Goal: Obtain resource: Download file/media

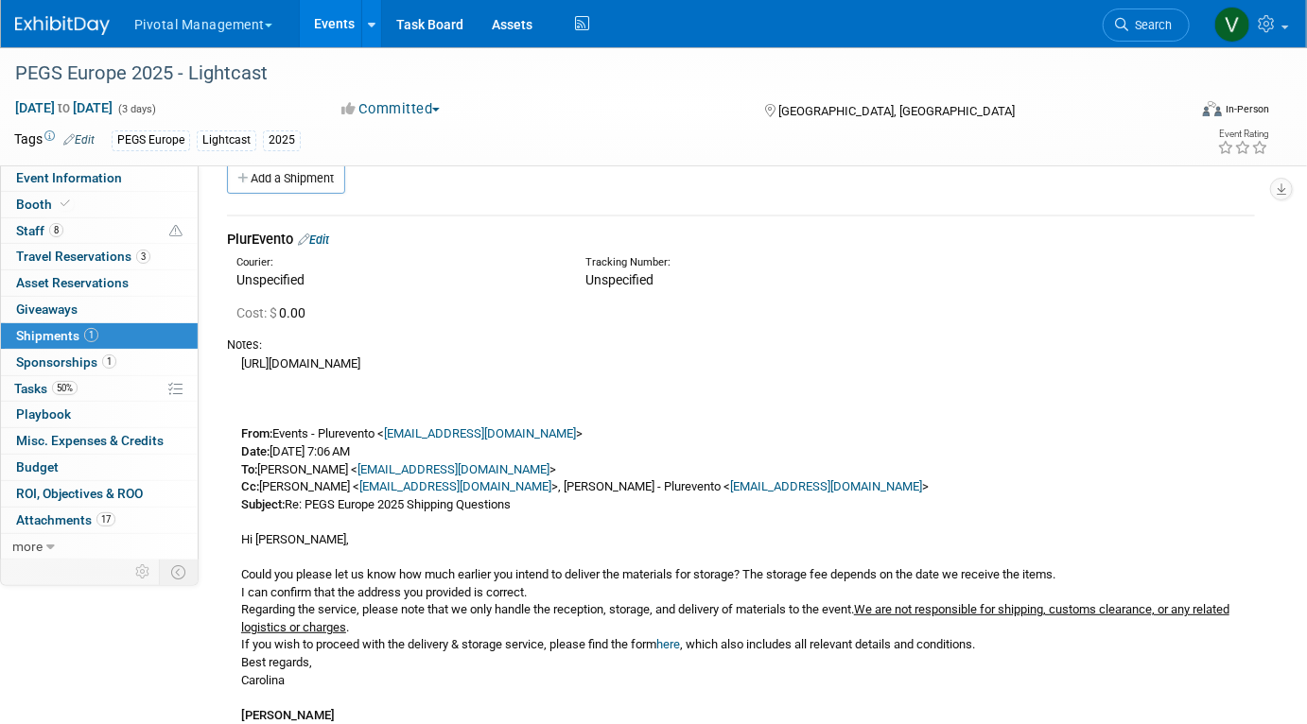
click at [332, 21] on link "Events" at bounding box center [334, 23] width 69 height 47
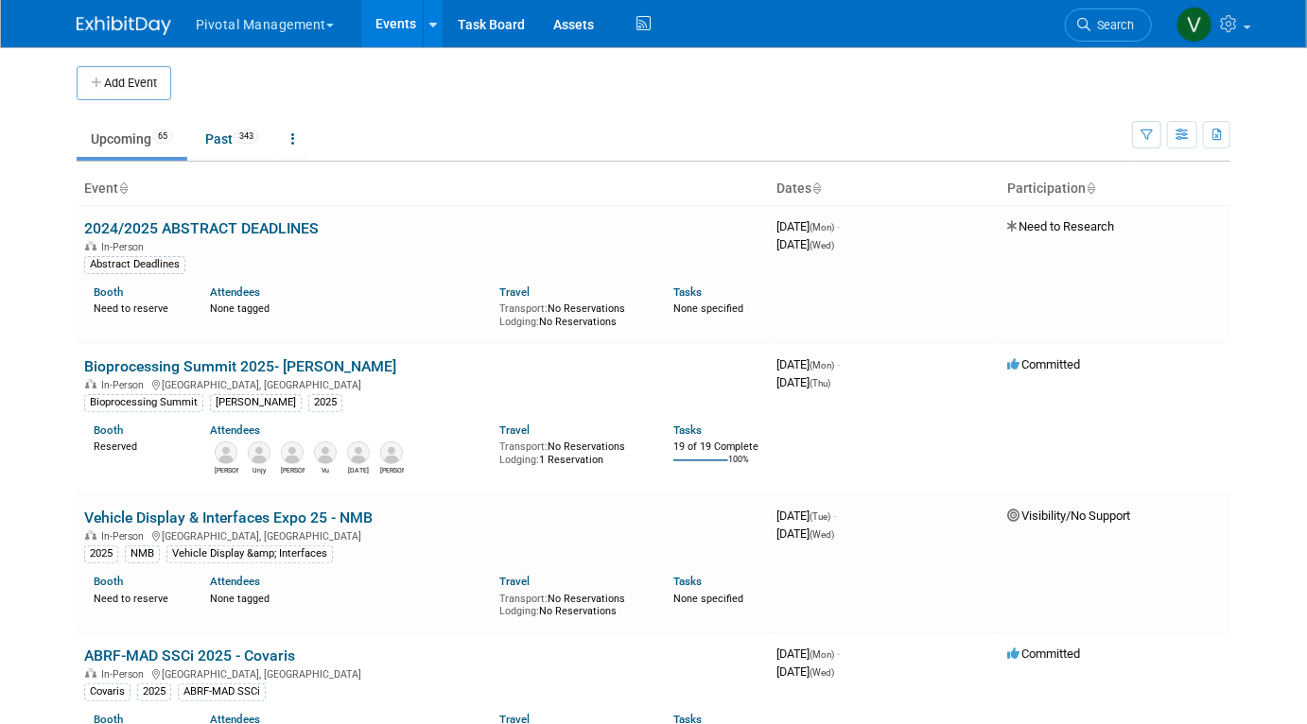
scroll to position [598, 0]
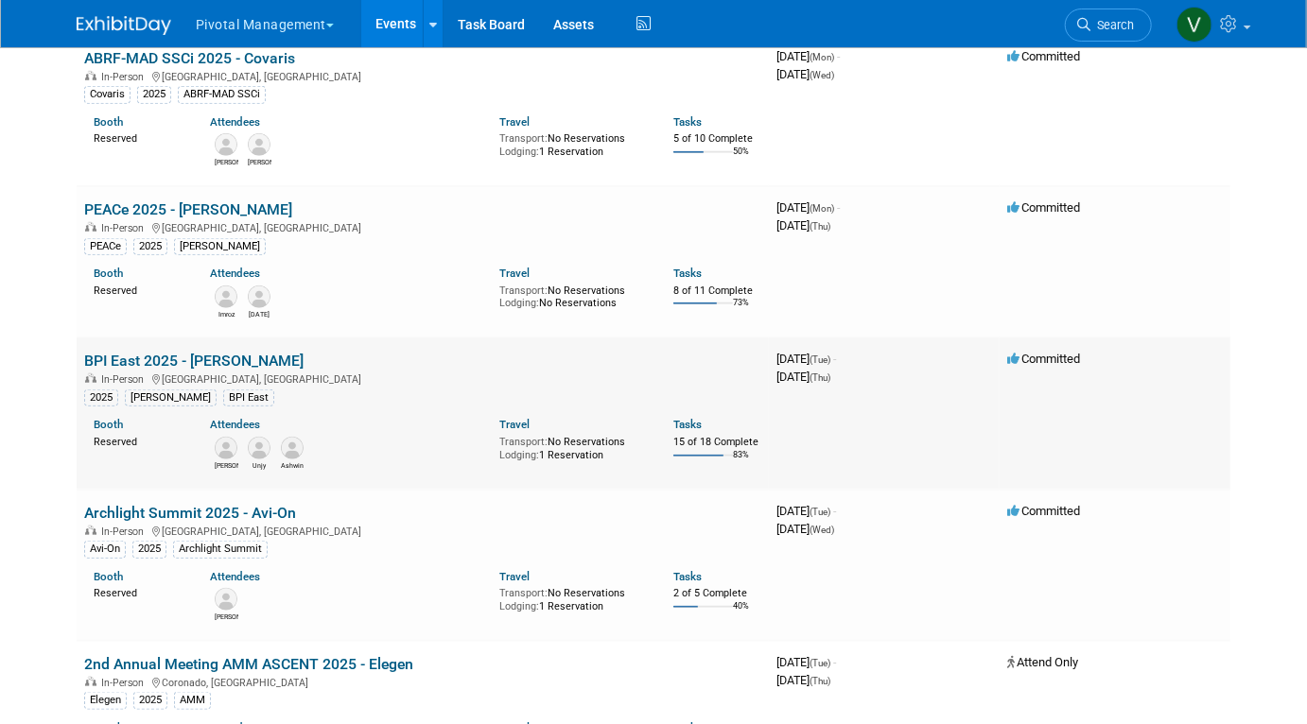
click at [144, 361] on link "BPI East 2025 - [PERSON_NAME]" at bounding box center [193, 361] width 219 height 18
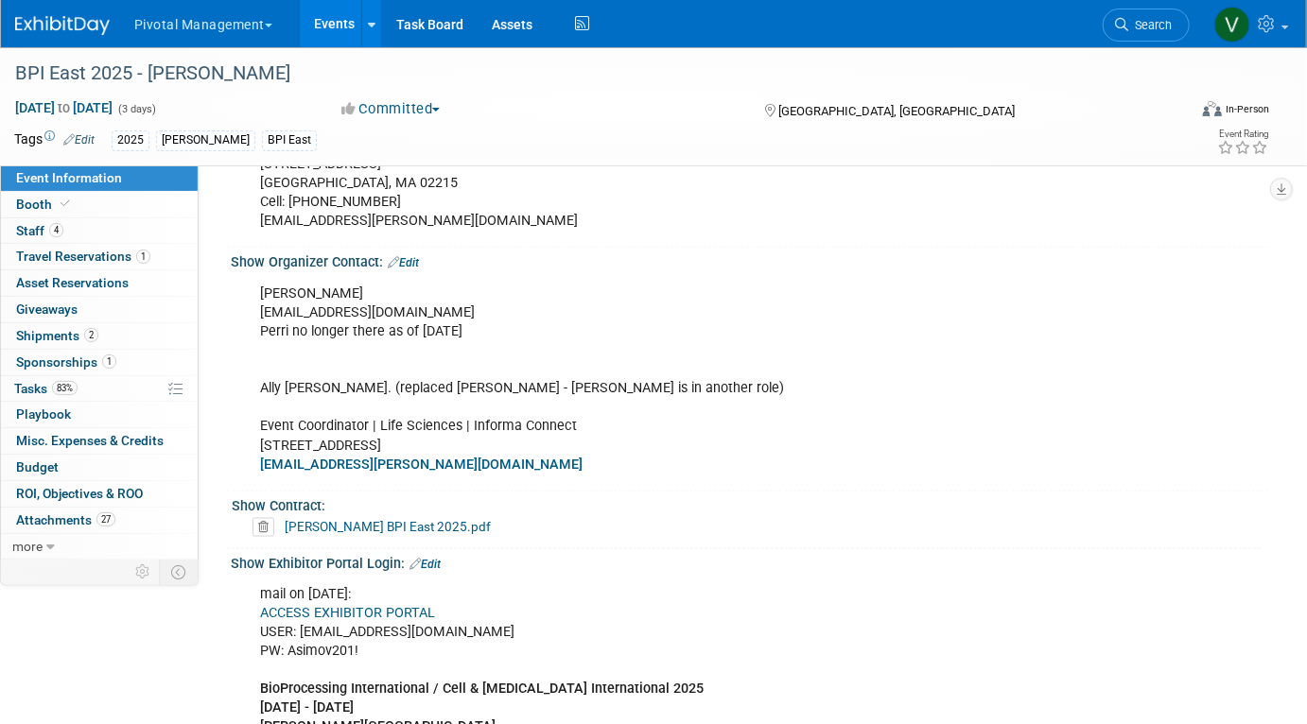
scroll to position [1050, 0]
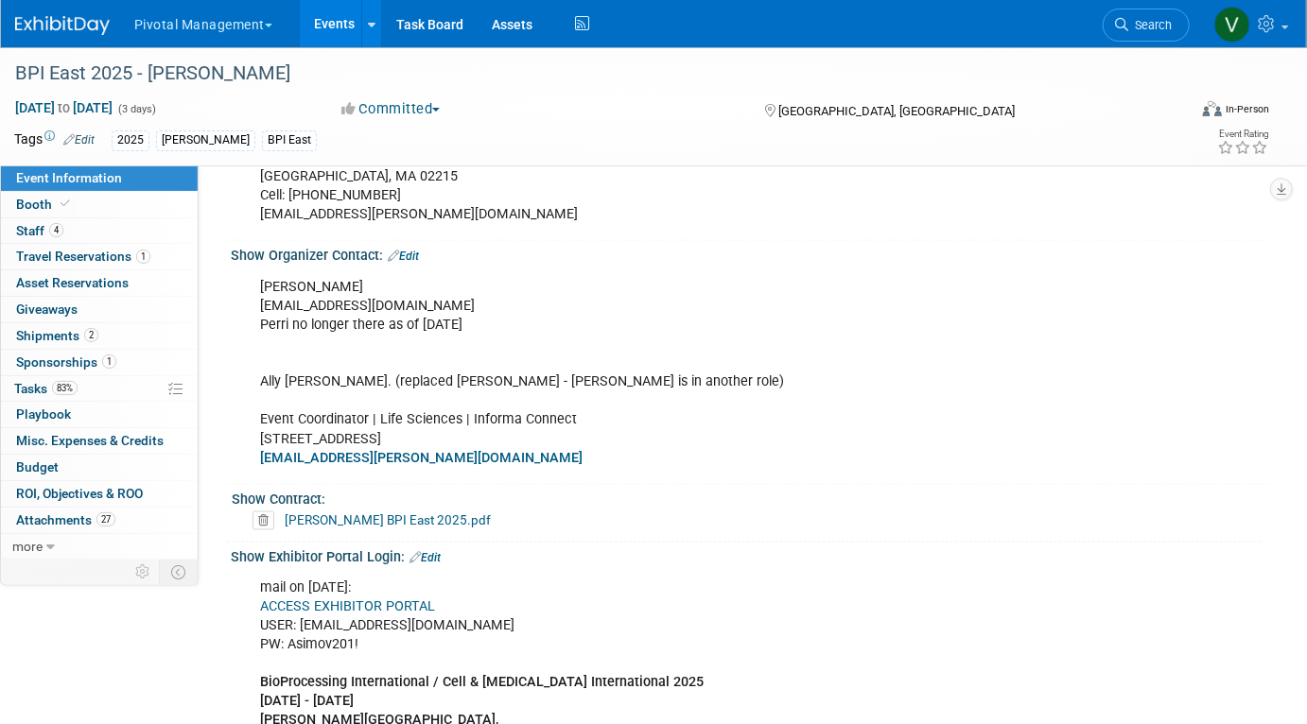
click at [353, 514] on link "[PERSON_NAME] BPI East 2025.pdf" at bounding box center [388, 520] width 206 height 15
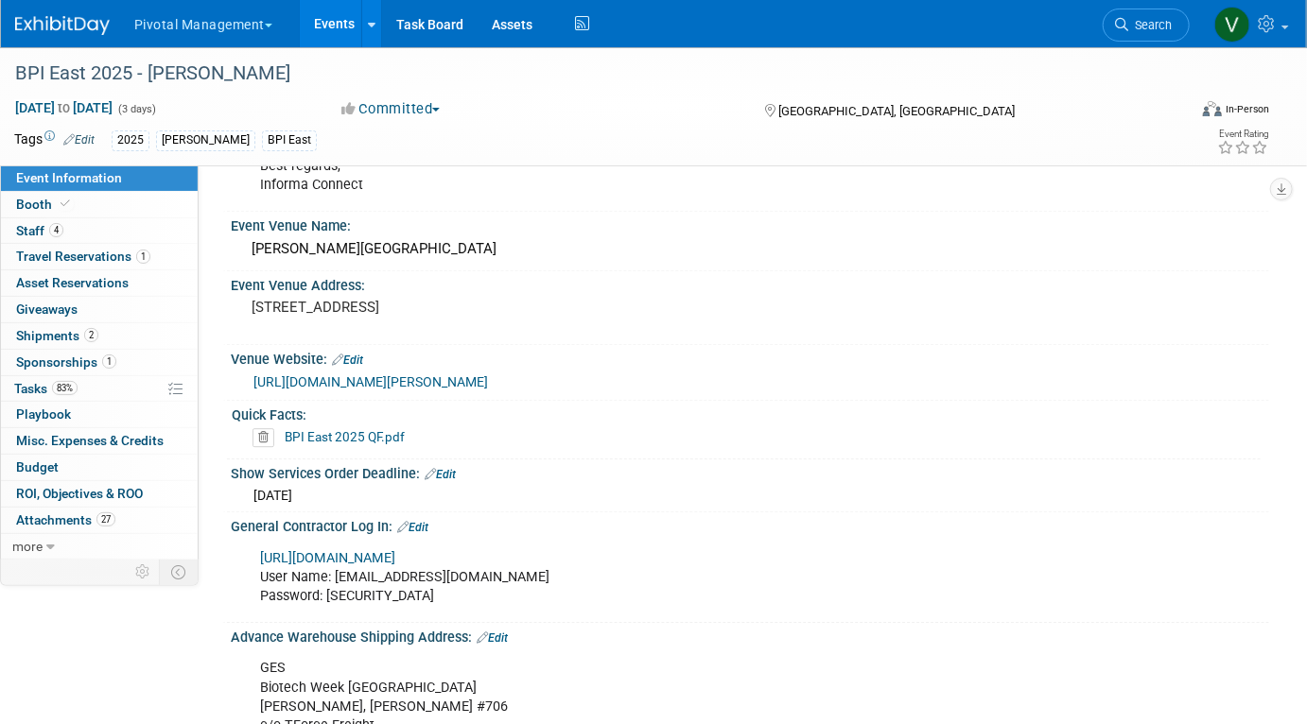
scroll to position [2330, 0]
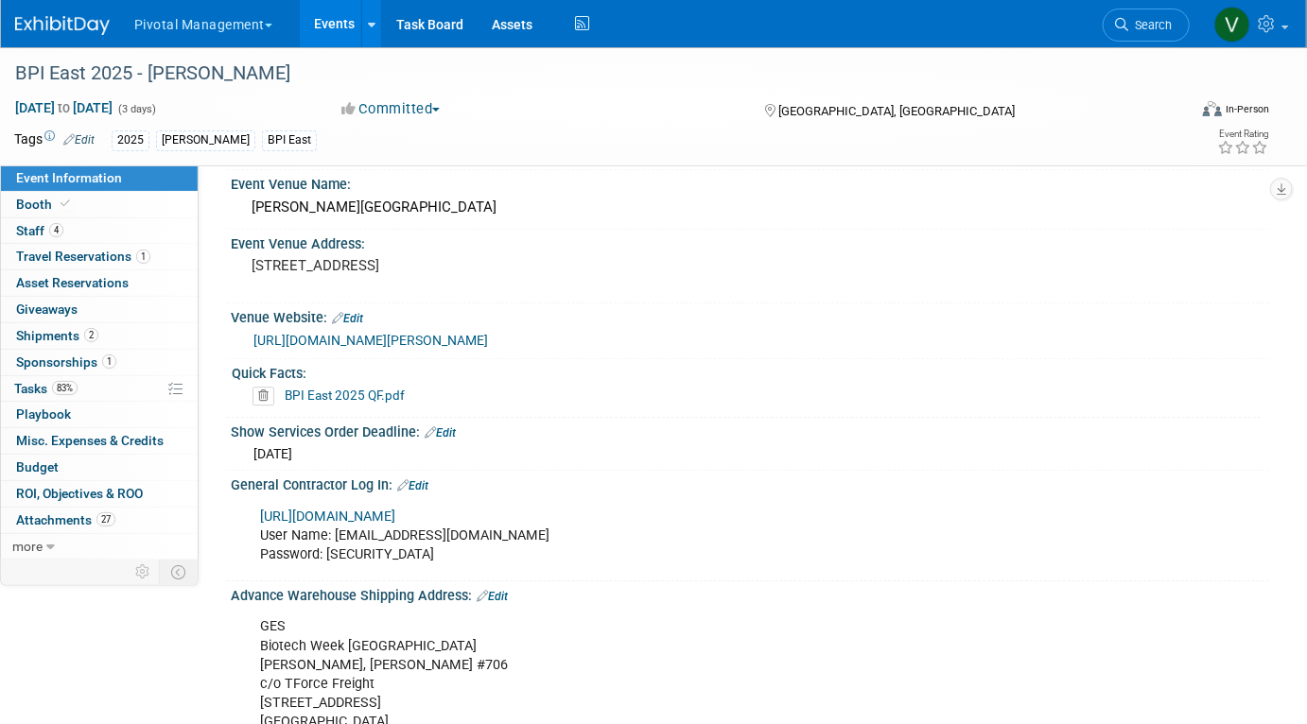
click at [319, 391] on link "BPI East 2025 QF.pdf" at bounding box center [345, 395] width 120 height 15
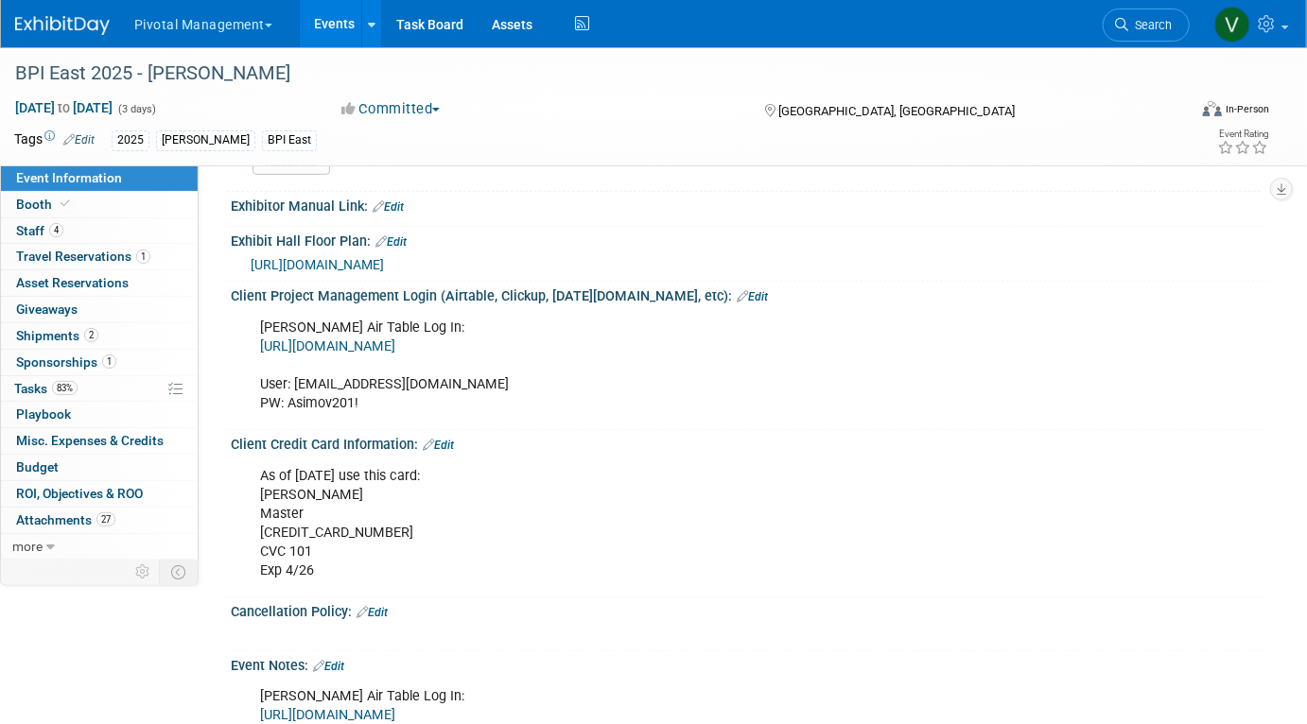
scroll to position [3640, 0]
click at [384, 258] on span "[URL][DOMAIN_NAME]" at bounding box center [317, 265] width 133 height 15
click at [108, 193] on link "Booth" at bounding box center [99, 205] width 197 height 26
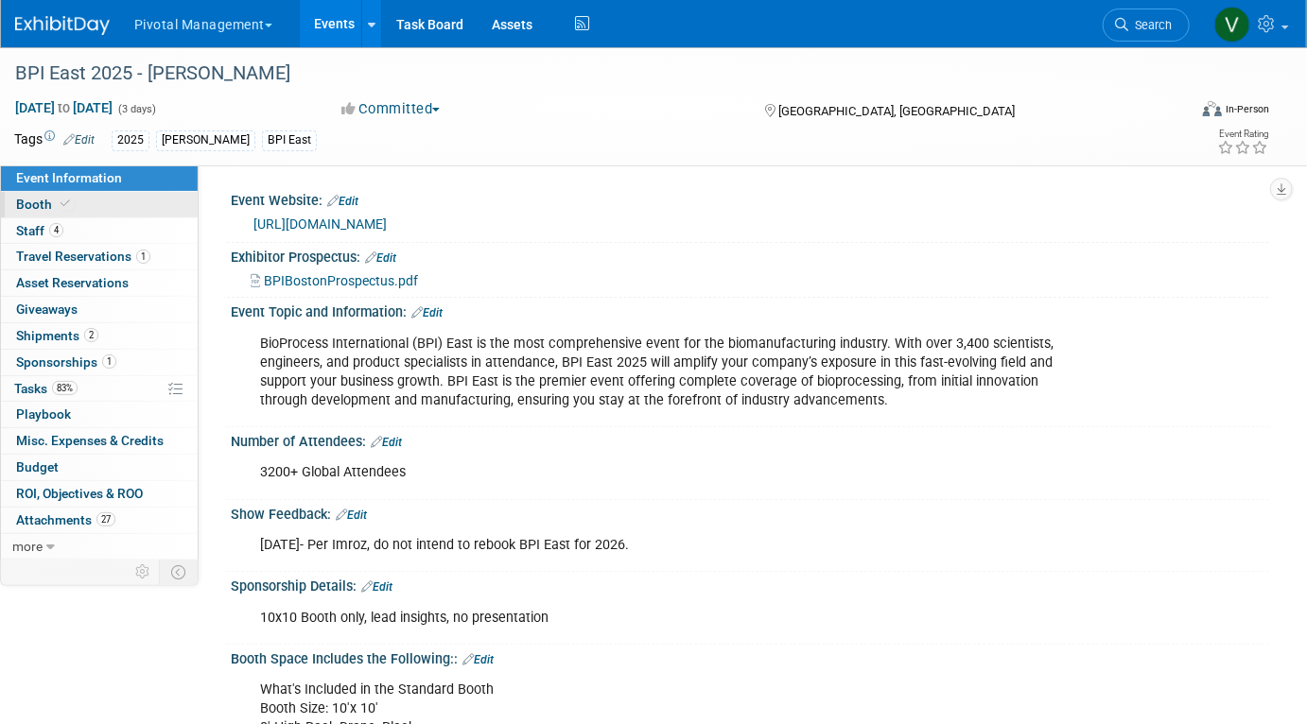
select select "Yes"
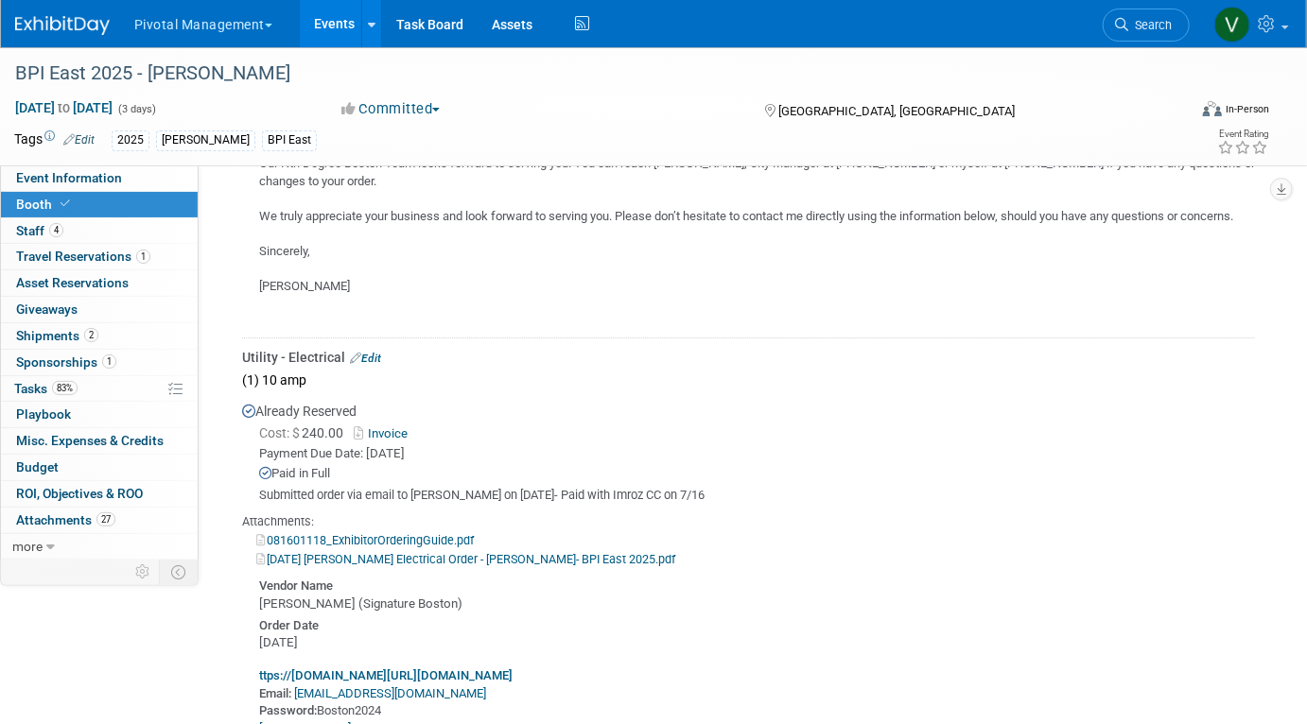
scroll to position [2653, 0]
click at [104, 181] on span "Event Information" at bounding box center [69, 177] width 106 height 15
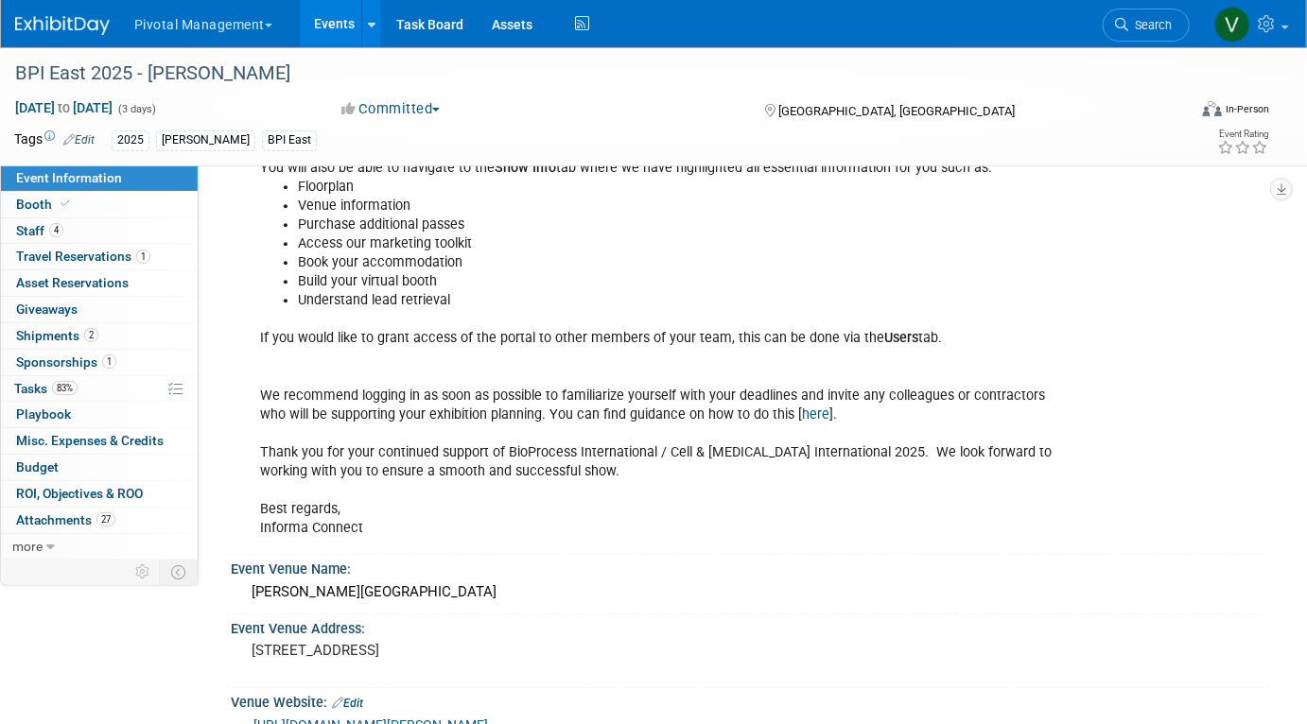
scroll to position [2209, 0]
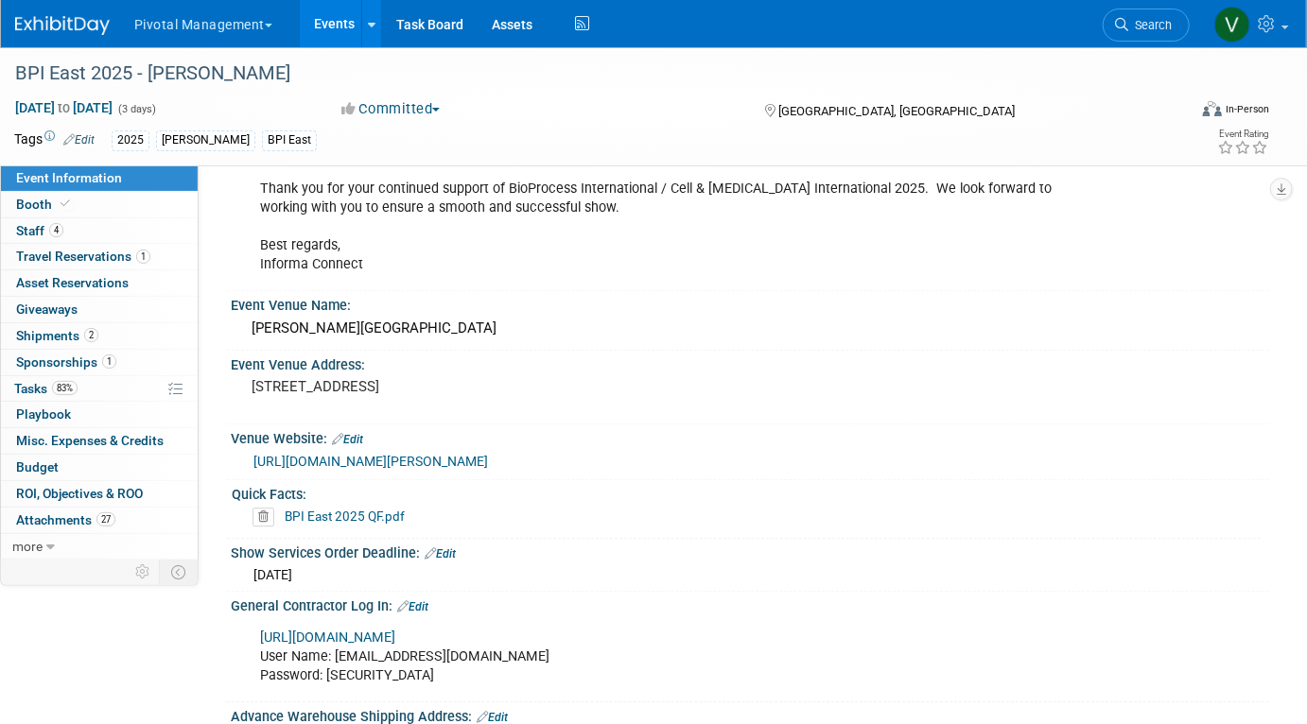
click at [382, 511] on link "BPI East 2025 QF.pdf" at bounding box center [345, 516] width 120 height 15
